Goal: Navigation & Orientation: Find specific page/section

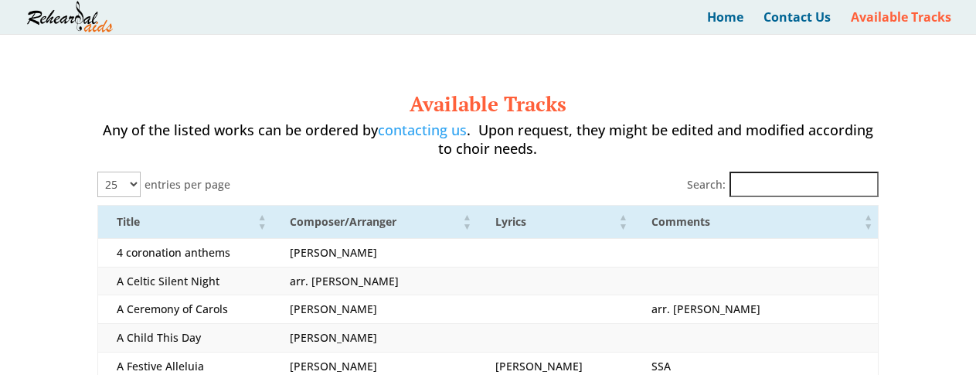
select select "25"
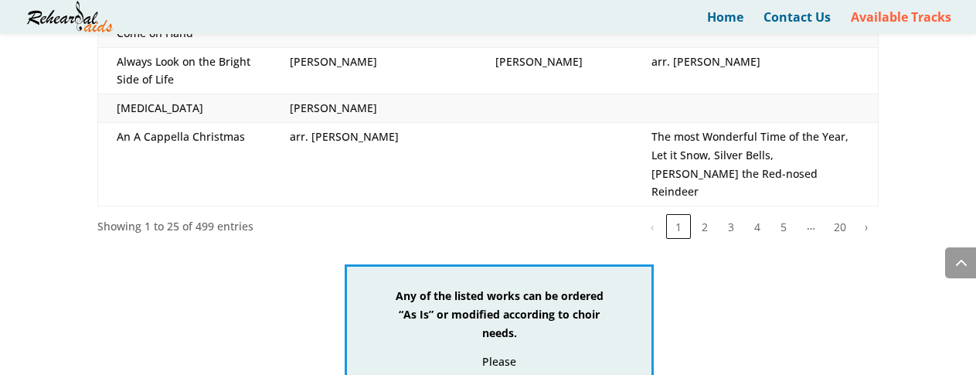
scroll to position [965, 0]
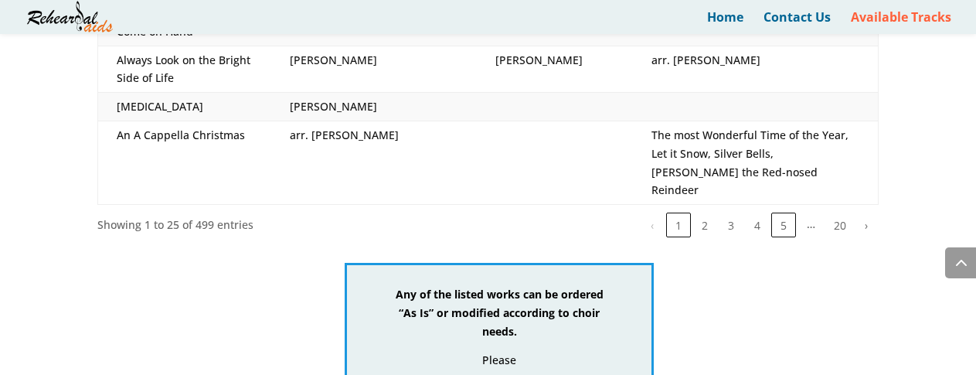
click at [790, 213] on button "5" at bounding box center [783, 225] width 25 height 25
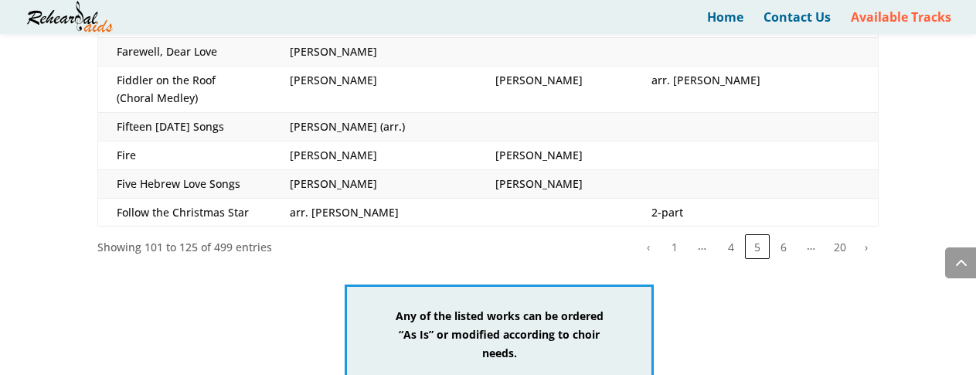
scroll to position [924, 0]
click at [785, 235] on button "6" at bounding box center [783, 247] width 25 height 25
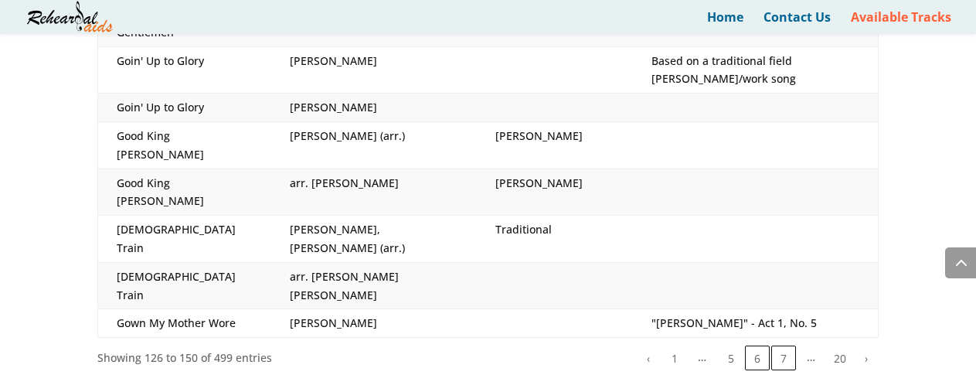
click at [785, 346] on button "7" at bounding box center [783, 358] width 25 height 25
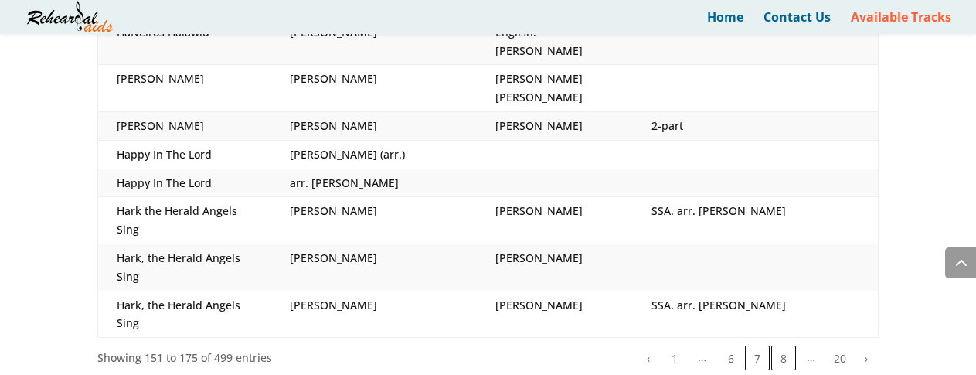
click at [784, 346] on button "8" at bounding box center [783, 358] width 25 height 25
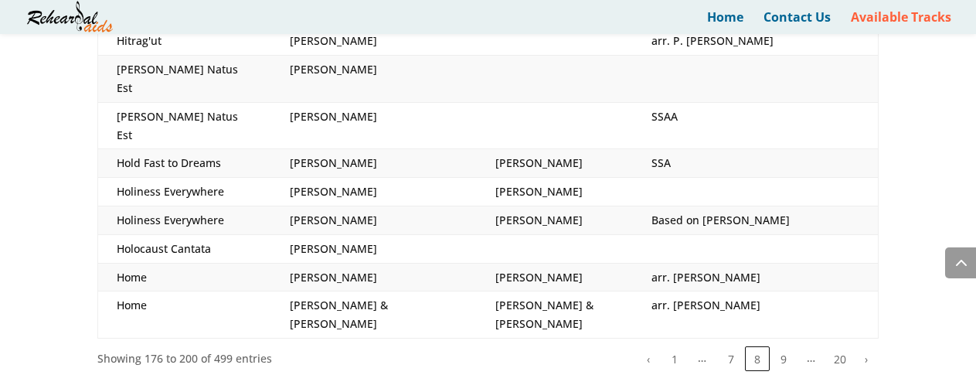
scroll to position [846, 0]
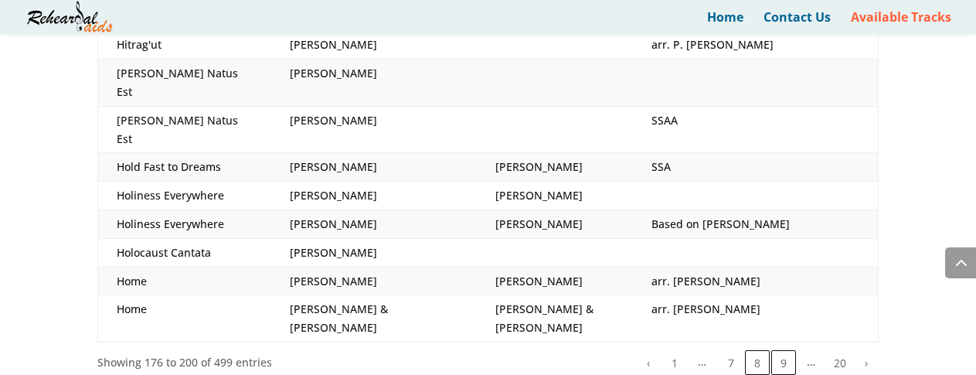
click at [779, 350] on button "9" at bounding box center [783, 362] width 25 height 25
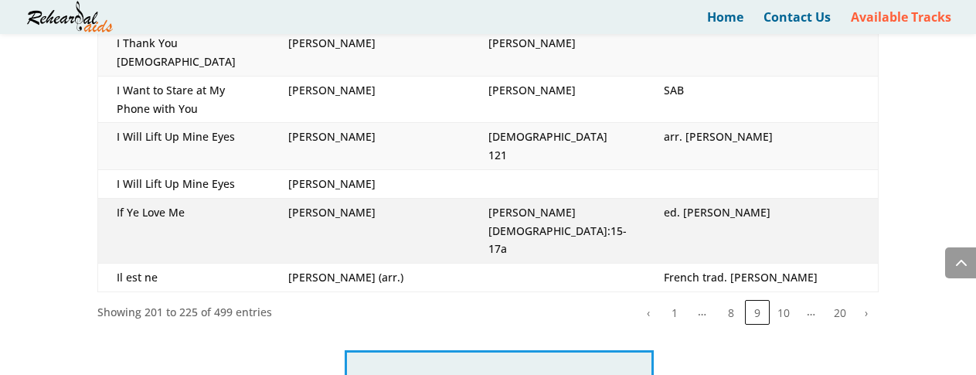
scroll to position [898, 0]
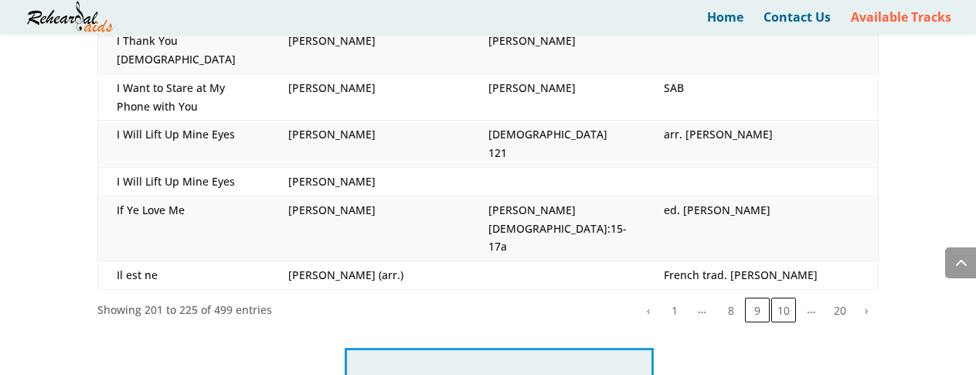
click at [785, 298] on button "10" at bounding box center [783, 310] width 25 height 25
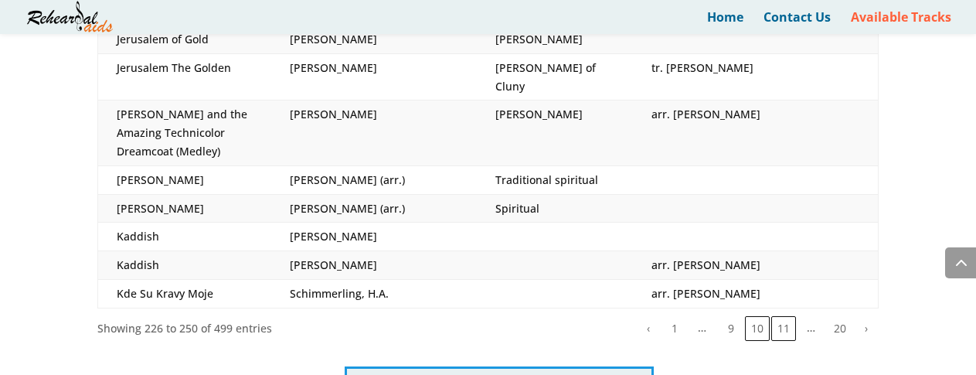
click at [783, 316] on button "11" at bounding box center [783, 328] width 25 height 25
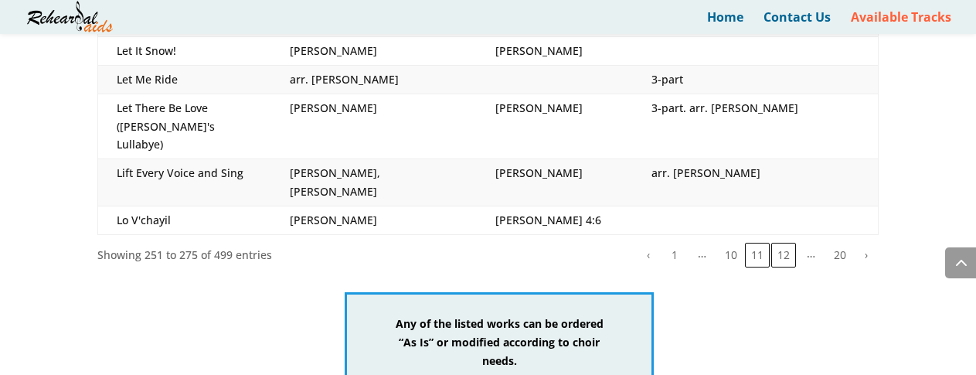
click at [781, 243] on button "12" at bounding box center [783, 255] width 25 height 25
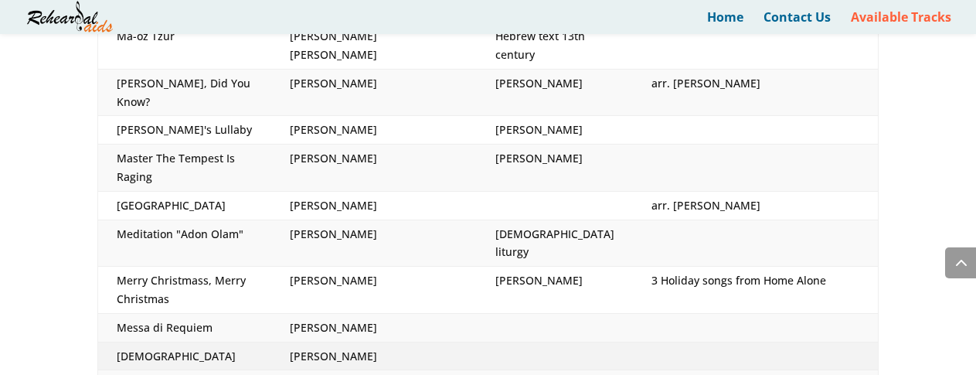
scroll to position [765, 0]
